Goal: Task Accomplishment & Management: Manage account settings

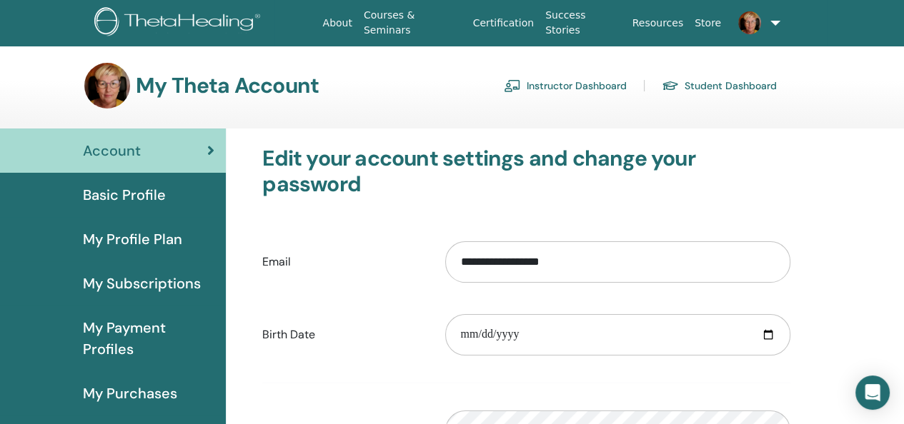
click at [554, 84] on link "Instructor Dashboard" at bounding box center [565, 85] width 123 height 23
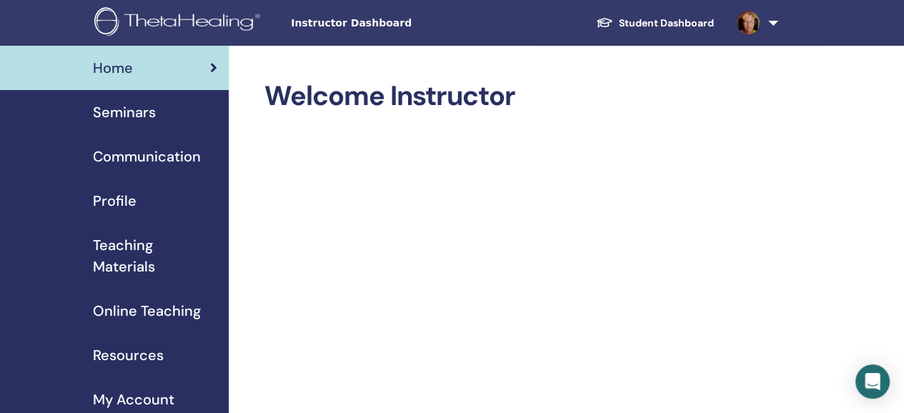
click at [115, 201] on span "Profile" at bounding box center [115, 200] width 44 height 21
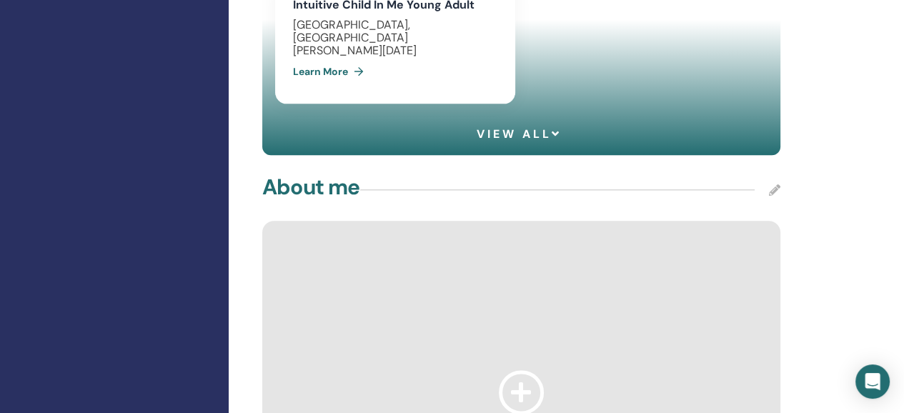
scroll to position [1214, 0]
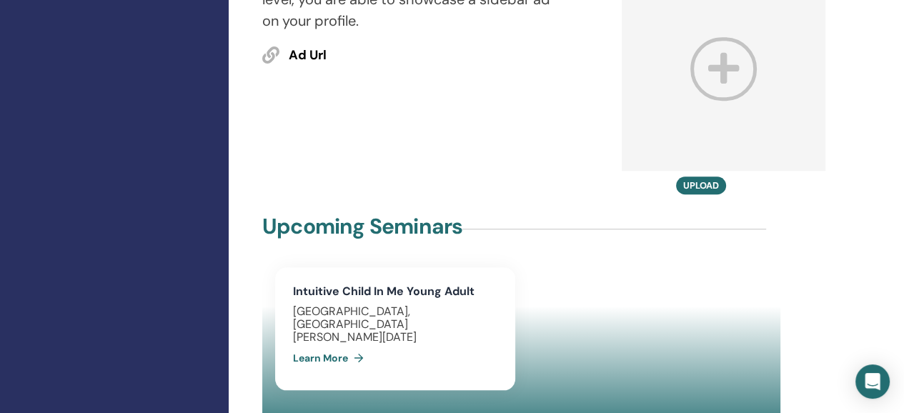
scroll to position [1072, 0]
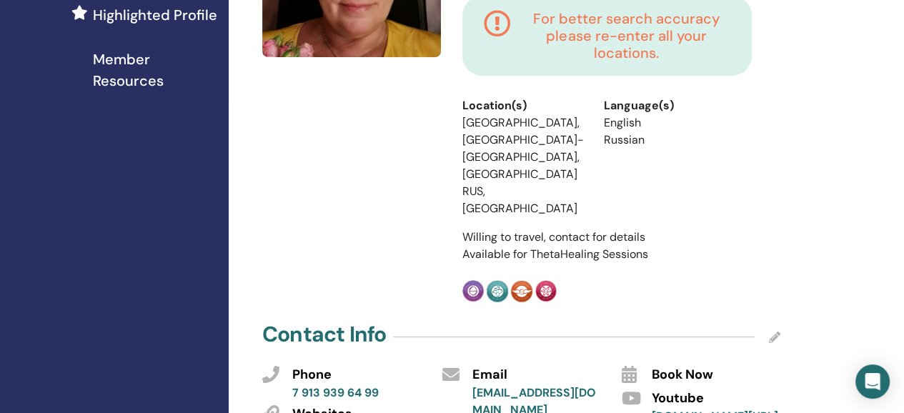
scroll to position [0, 0]
